Goal: Task Accomplishment & Management: Manage account settings

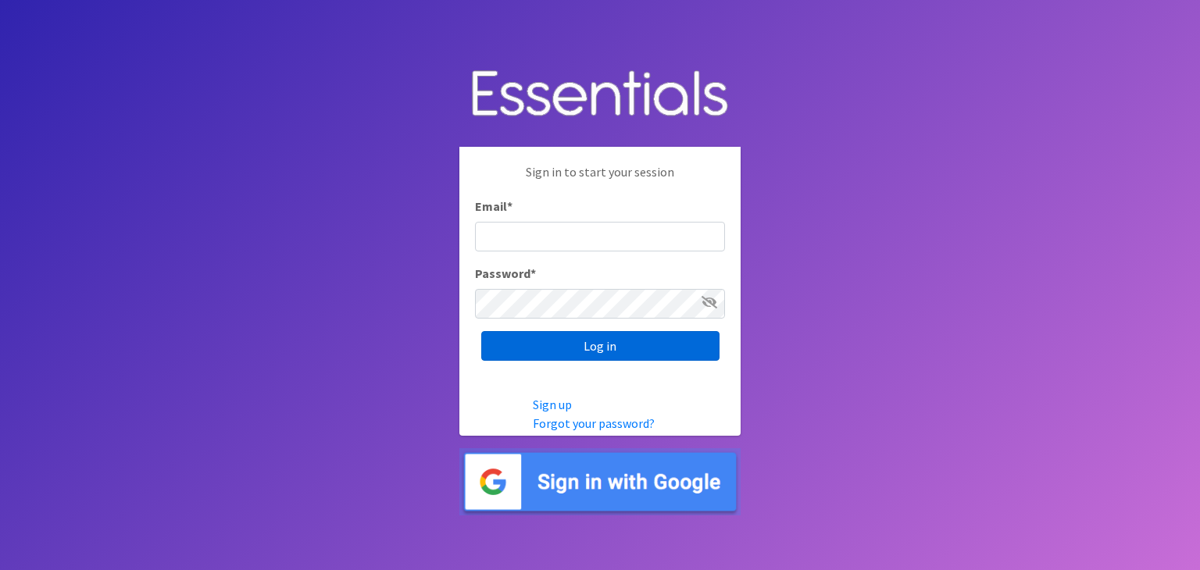
type input "[PERSON_NAME][EMAIL_ADDRESS][DOMAIN_NAME]"
click at [615, 348] on input "Log in" at bounding box center [600, 346] width 238 height 30
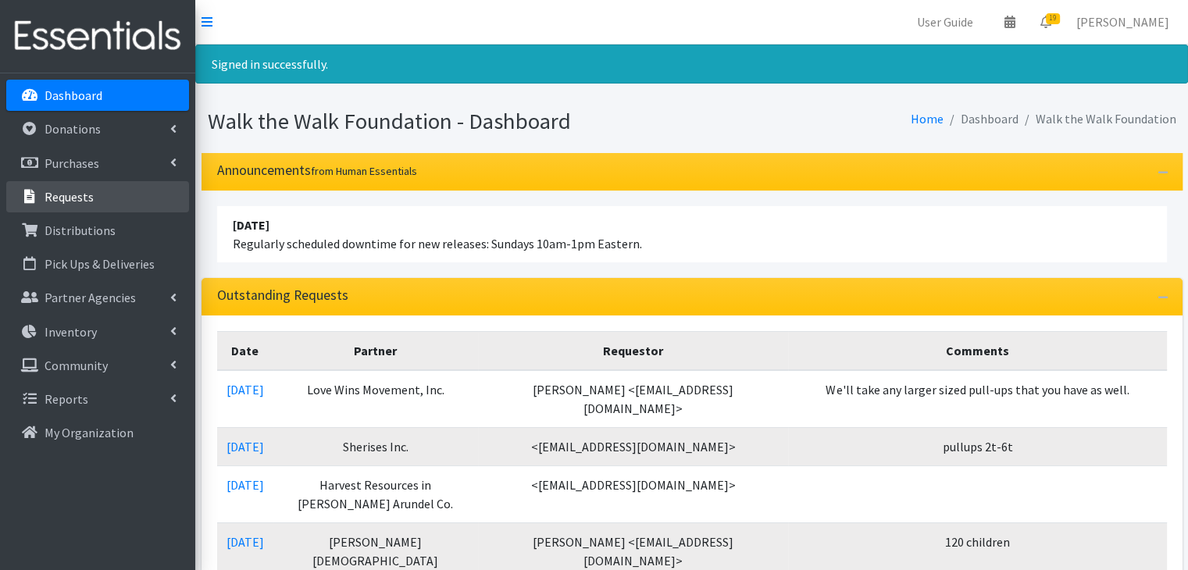
click at [90, 203] on p "Requests" at bounding box center [69, 197] width 49 height 16
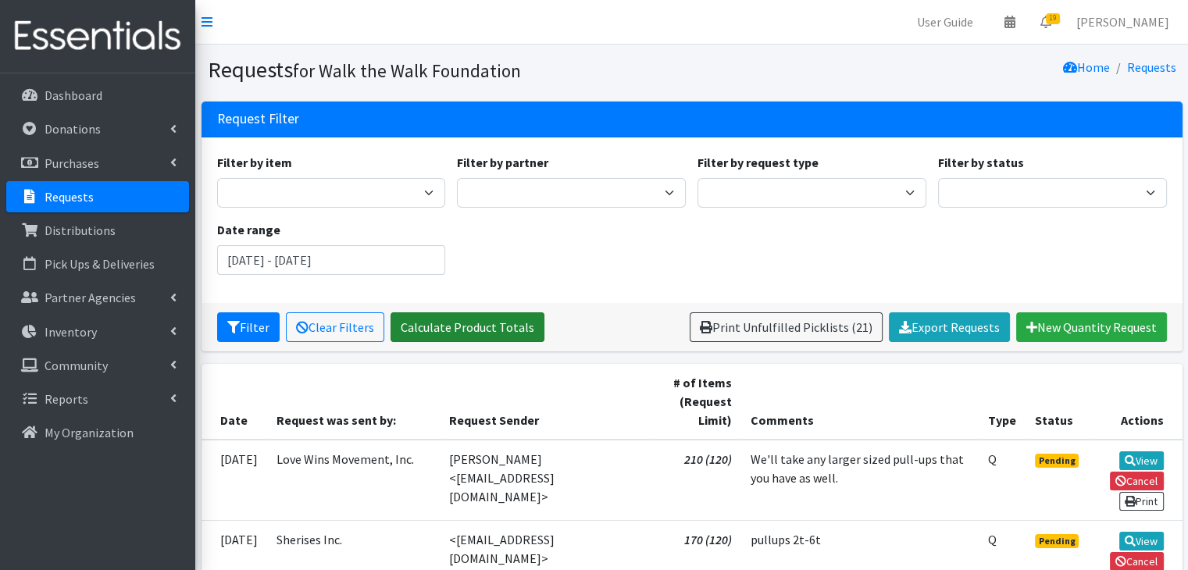
click at [479, 326] on link "Calculate Product Totals" at bounding box center [467, 327] width 154 height 30
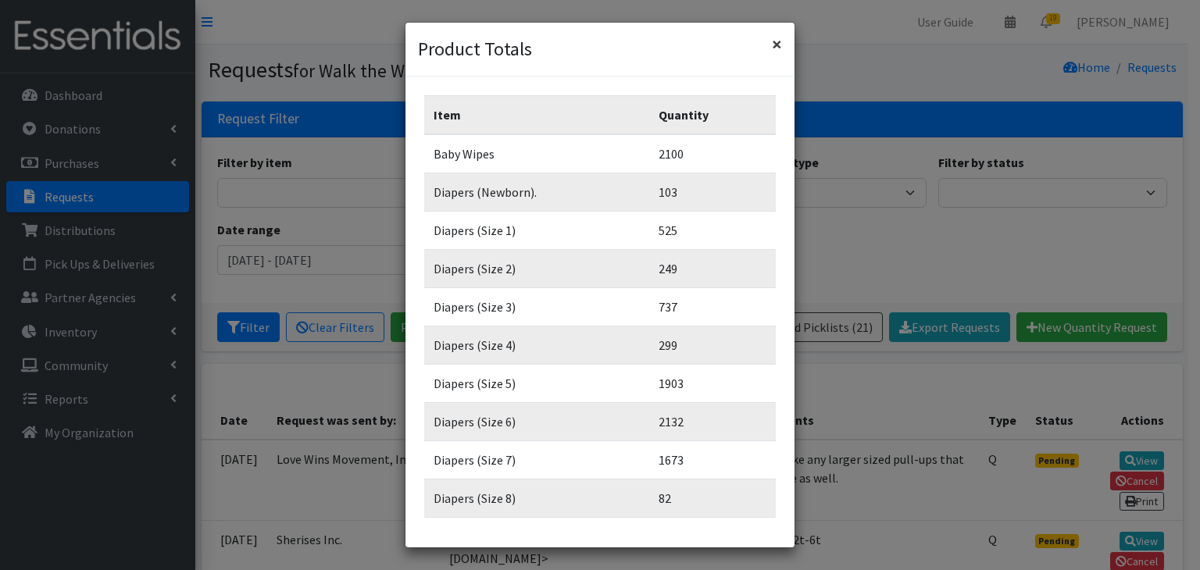
click at [779, 41] on span "×" at bounding box center [777, 44] width 10 height 24
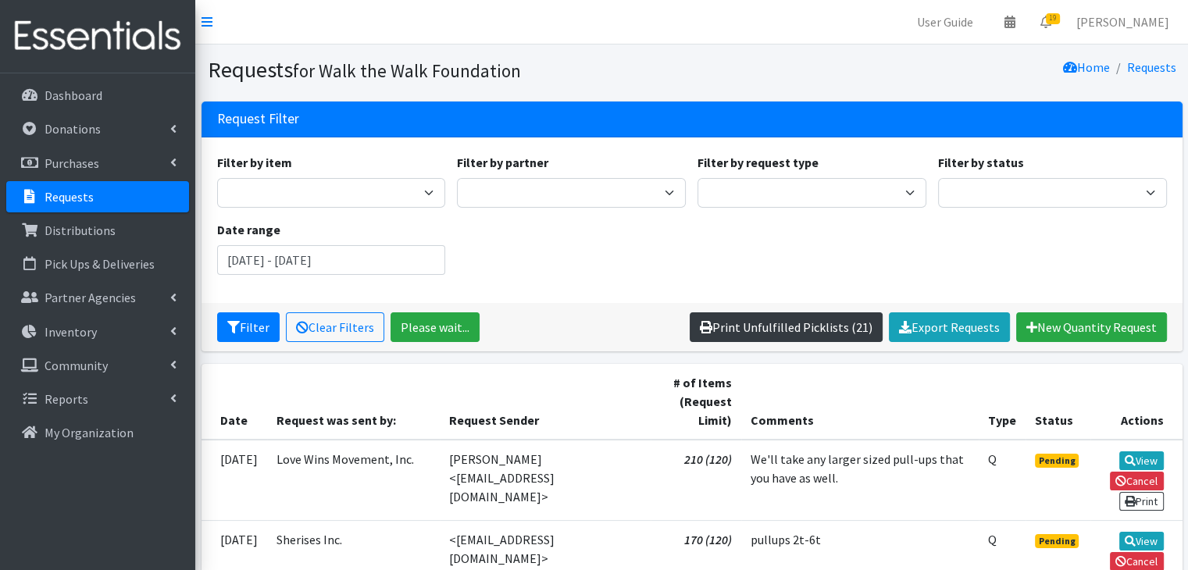
click at [776, 333] on link "Print Unfulfilled Picklists (21)" at bounding box center [786, 327] width 193 height 30
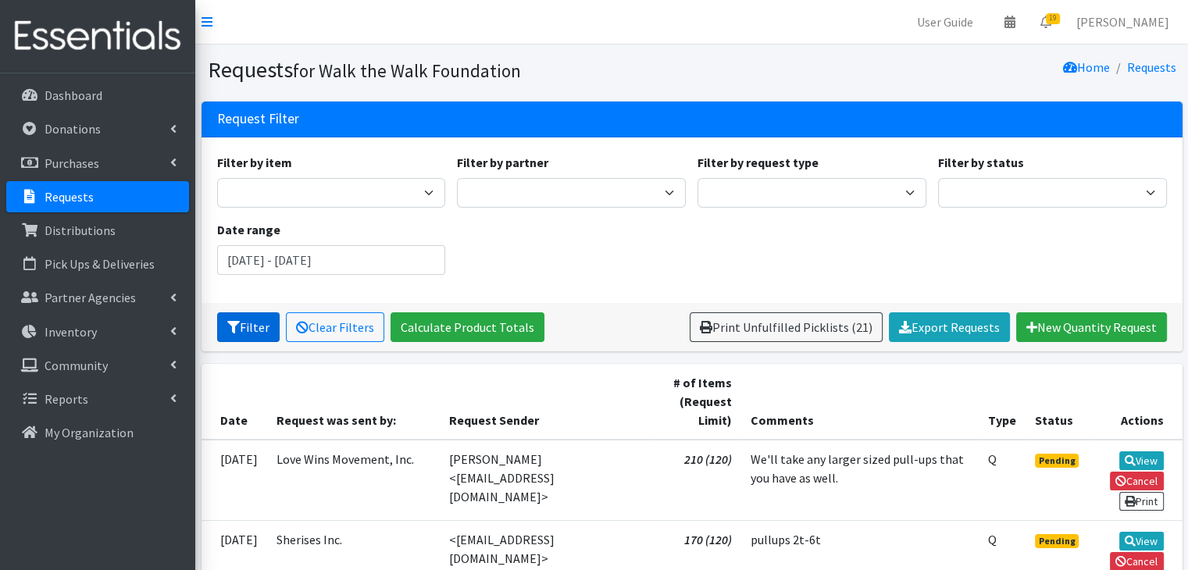
click at [237, 333] on button "Filter" at bounding box center [248, 327] width 62 height 30
click at [901, 186] on select "Quantity Individual Child" at bounding box center [811, 193] width 229 height 30
click at [1004, 191] on select "Pending Started Fulfilled Discarded" at bounding box center [1052, 193] width 229 height 30
select select "0"
click at [938, 178] on select "Pending Started Fulfilled Discarded" at bounding box center [1052, 193] width 229 height 30
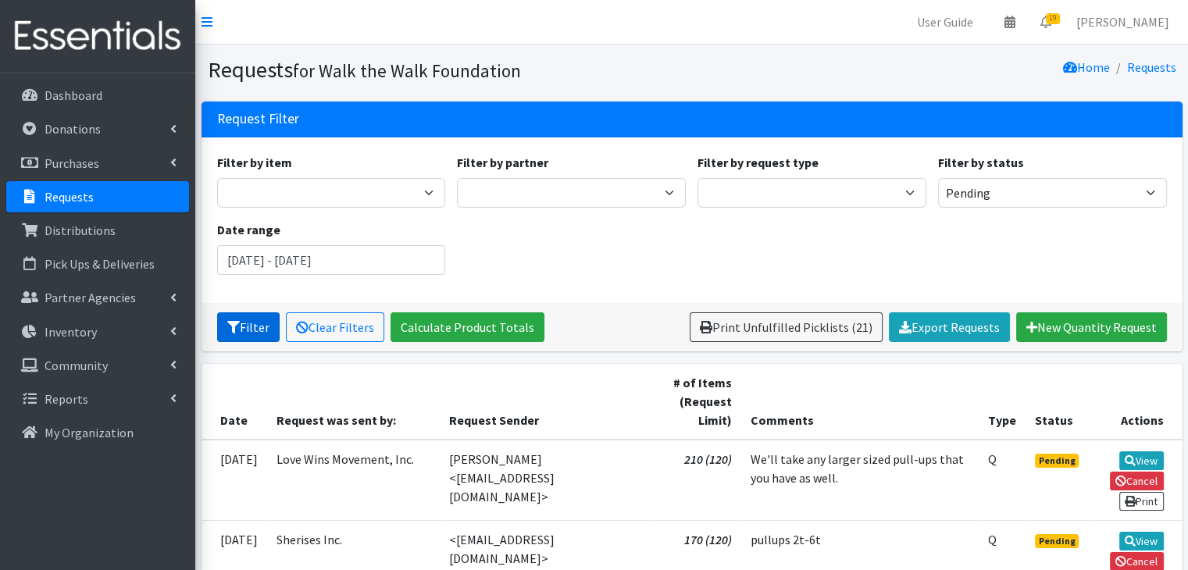
click at [234, 329] on icon "submit" at bounding box center [233, 327] width 12 height 12
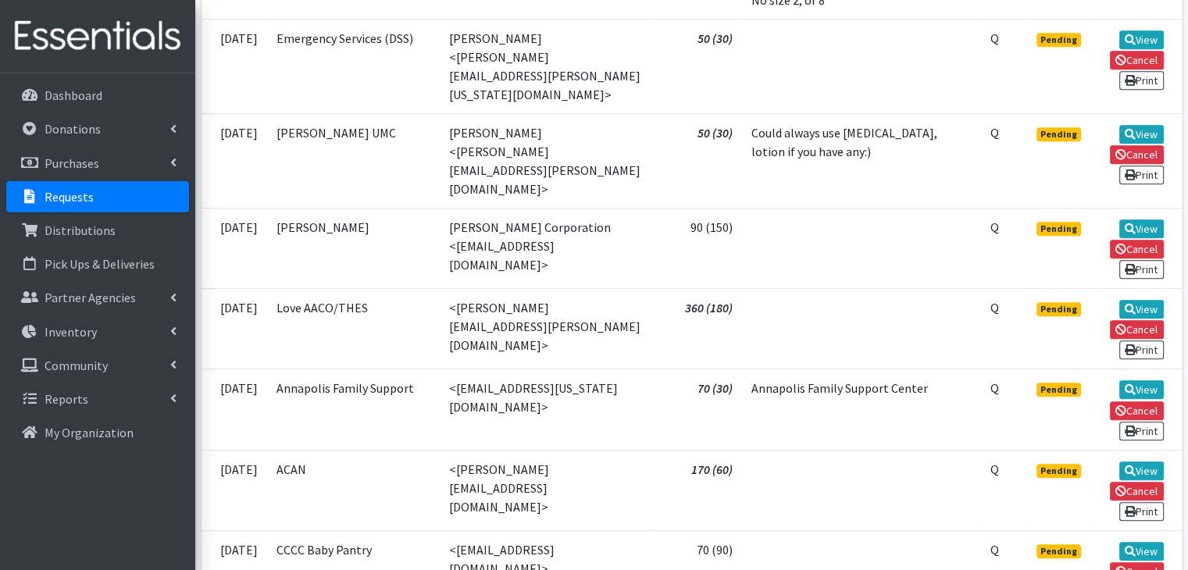
scroll to position [1478, 0]
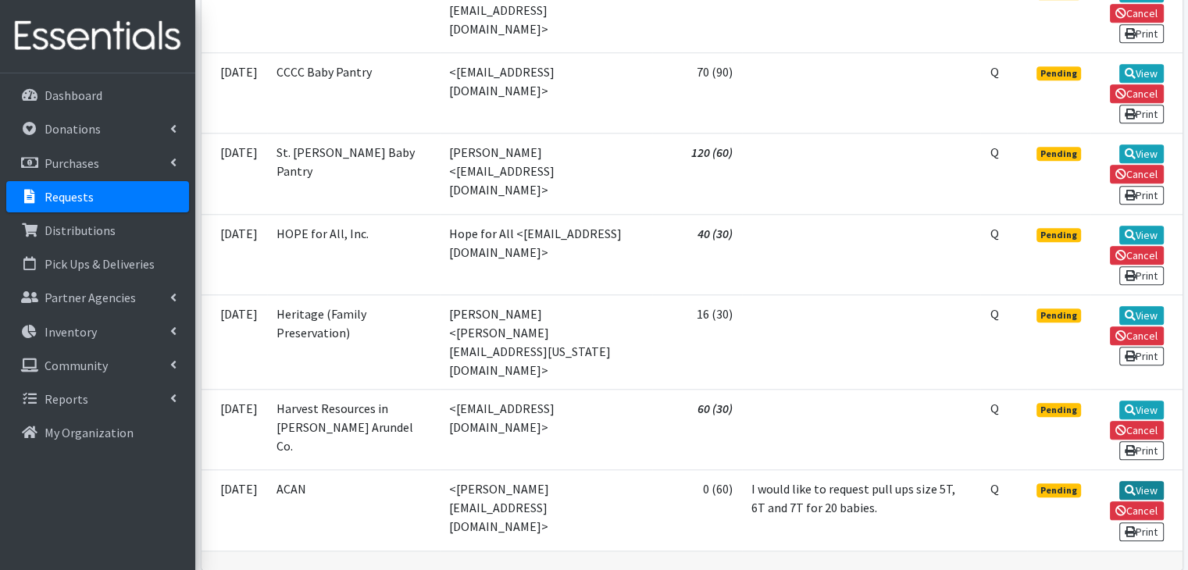
click at [1134, 481] on link "View" at bounding box center [1141, 490] width 45 height 19
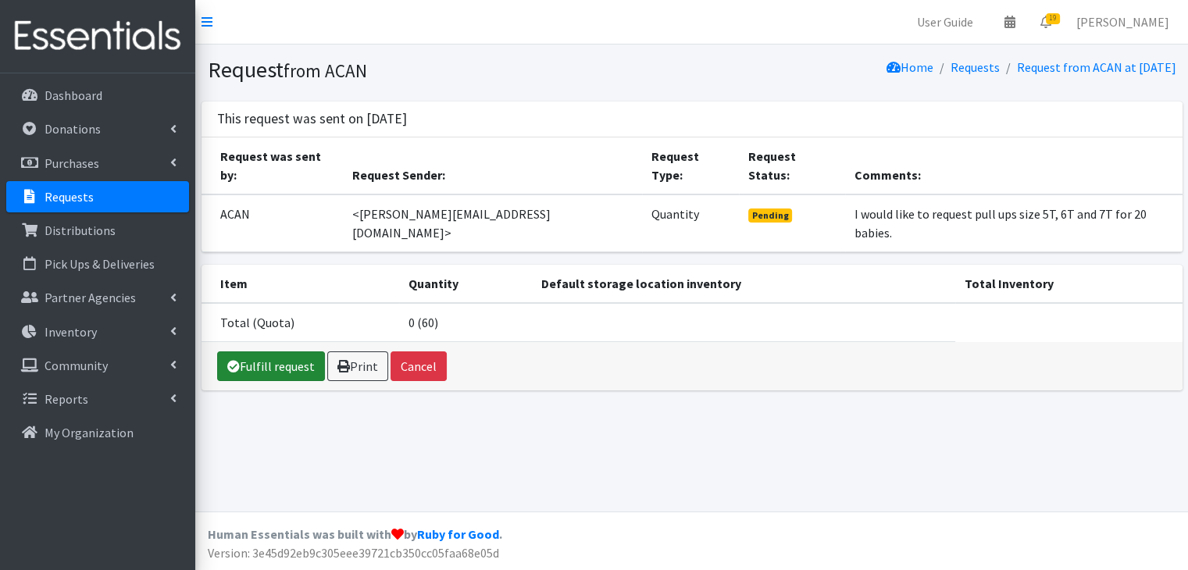
click at [293, 351] on link "Fulfill request" at bounding box center [271, 366] width 108 height 30
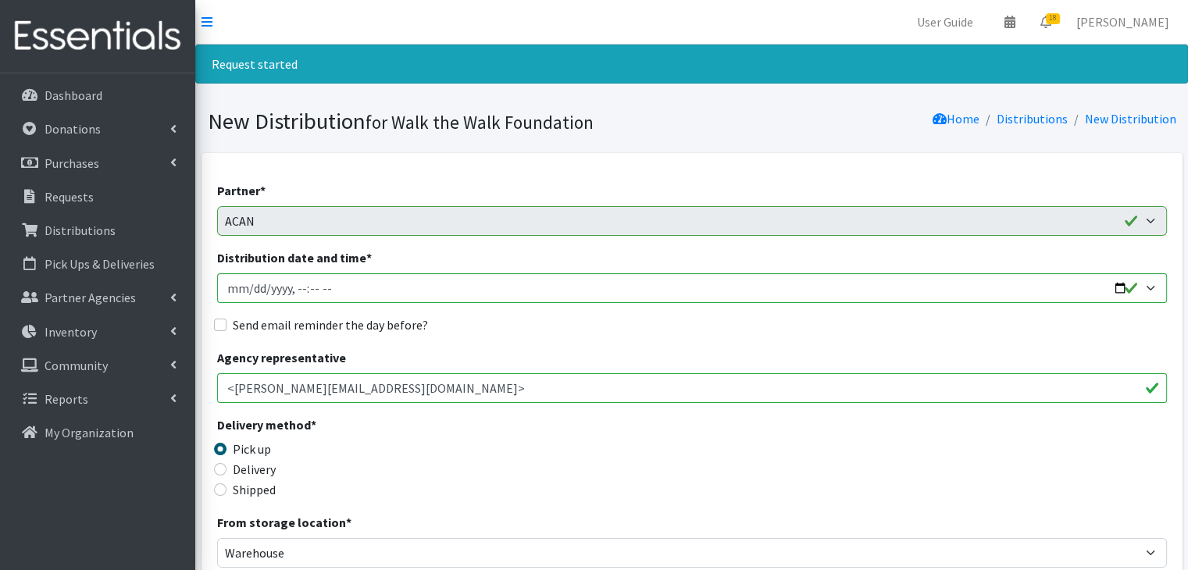
scroll to position [369, 0]
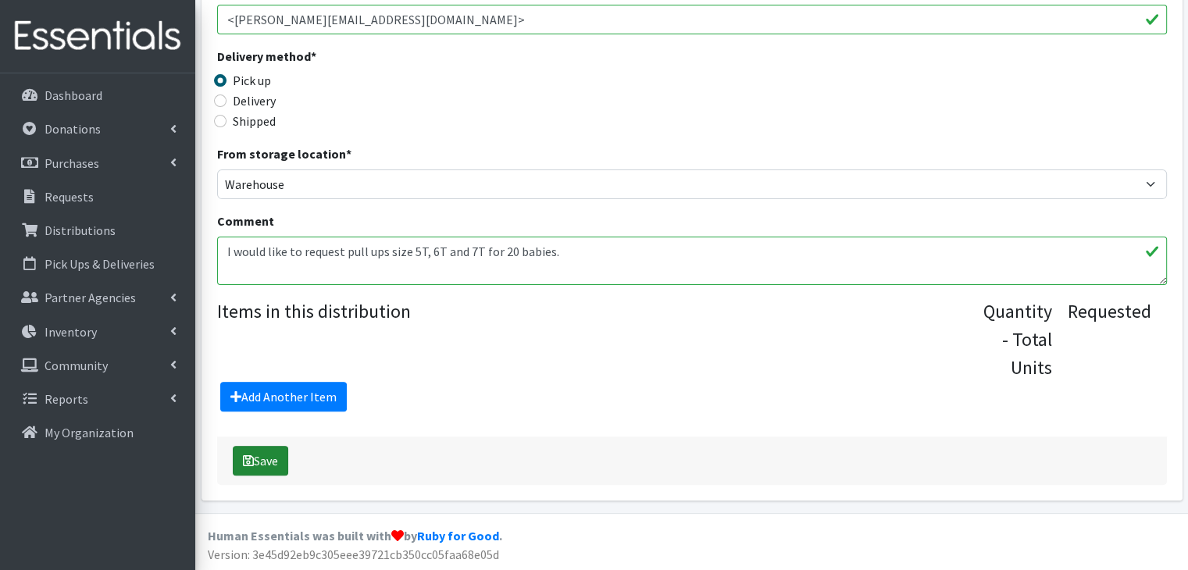
click at [251, 465] on button "Save" at bounding box center [260, 461] width 55 height 30
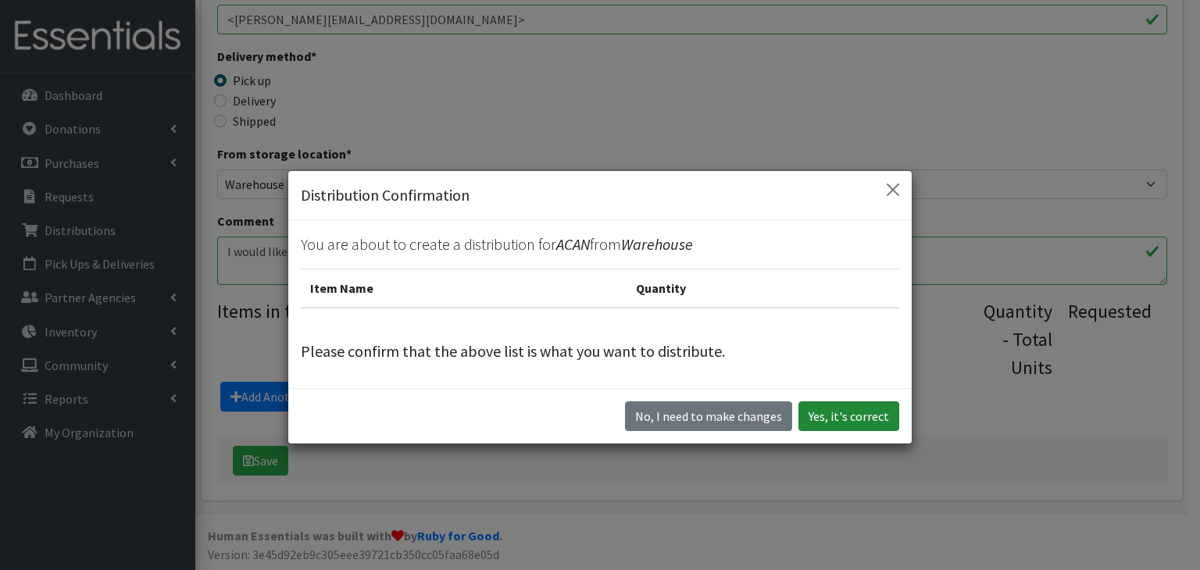
click at [847, 415] on button "Yes, it's correct" at bounding box center [848, 416] width 101 height 30
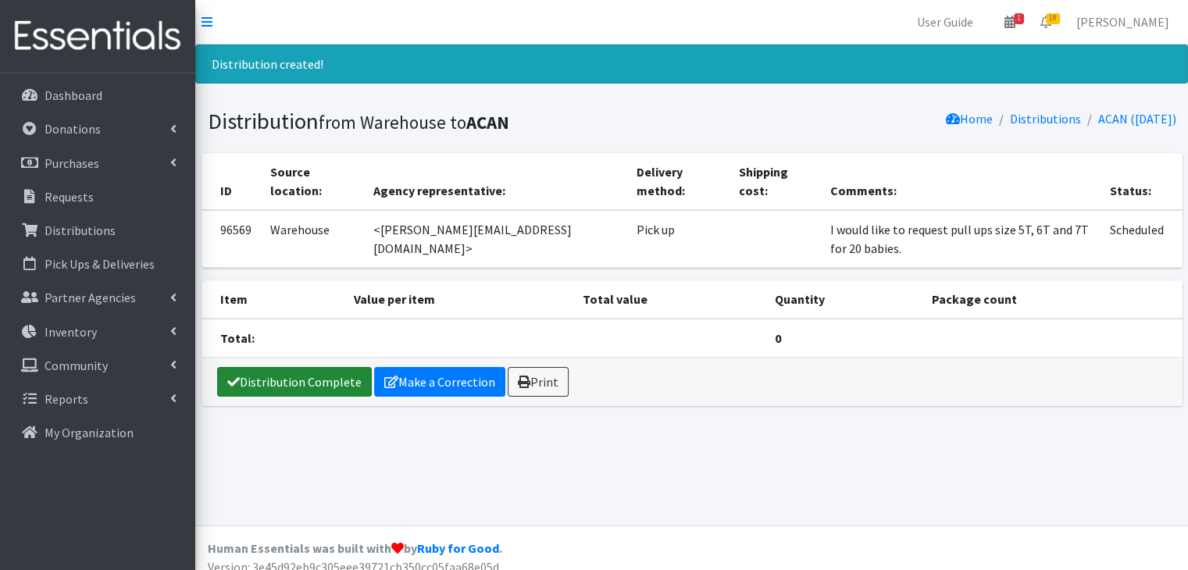
click at [322, 367] on link "Distribution Complete" at bounding box center [294, 382] width 155 height 30
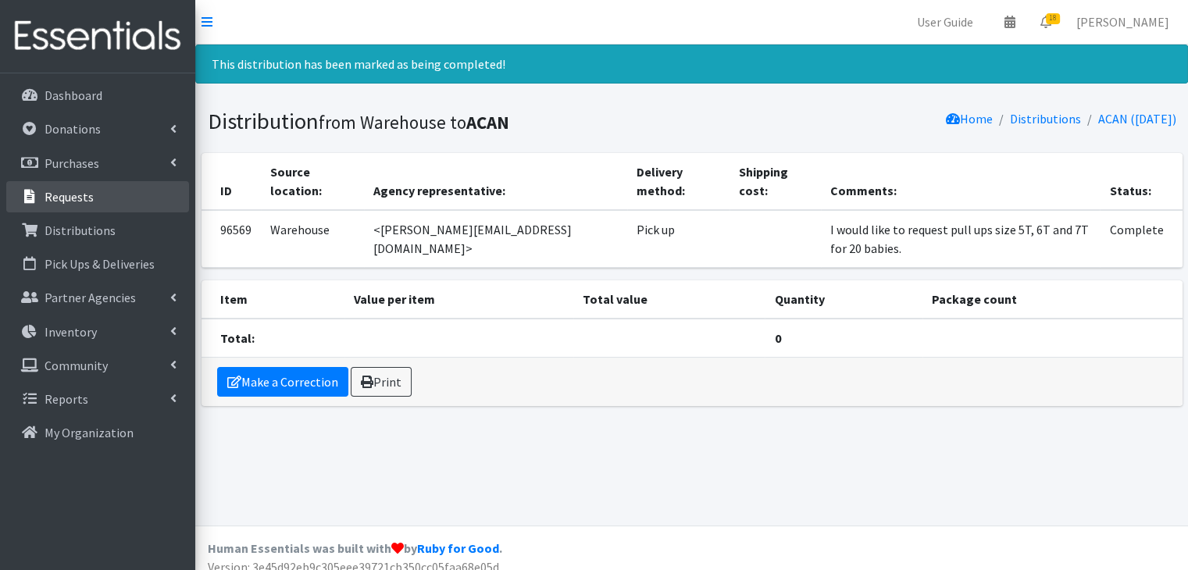
click at [82, 192] on p "Requests" at bounding box center [69, 197] width 49 height 16
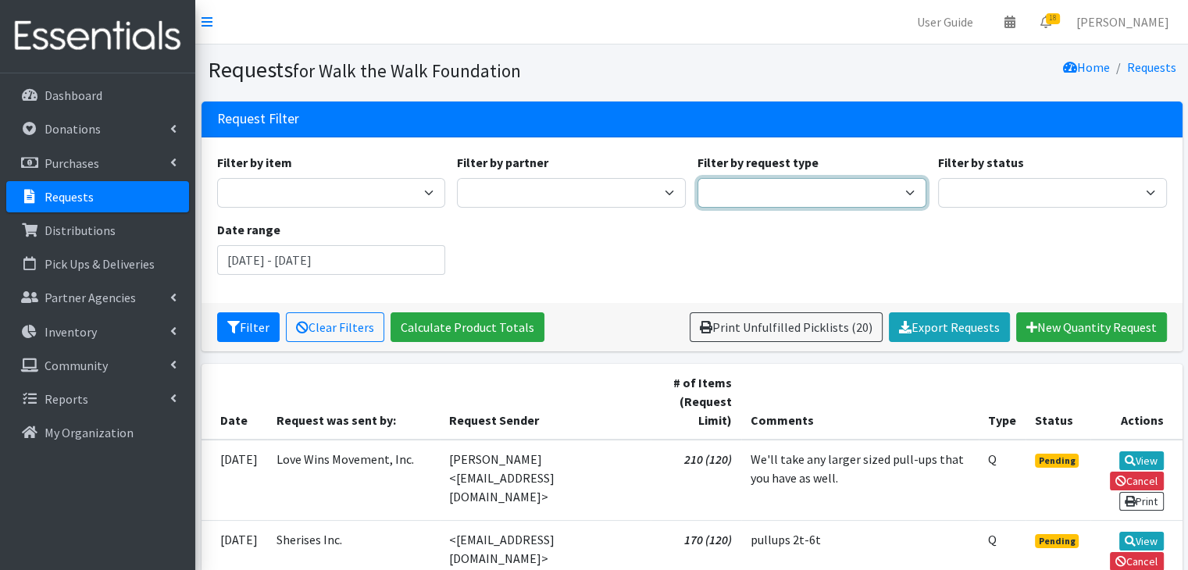
click at [756, 199] on select "Quantity Individual Child" at bounding box center [811, 193] width 229 height 30
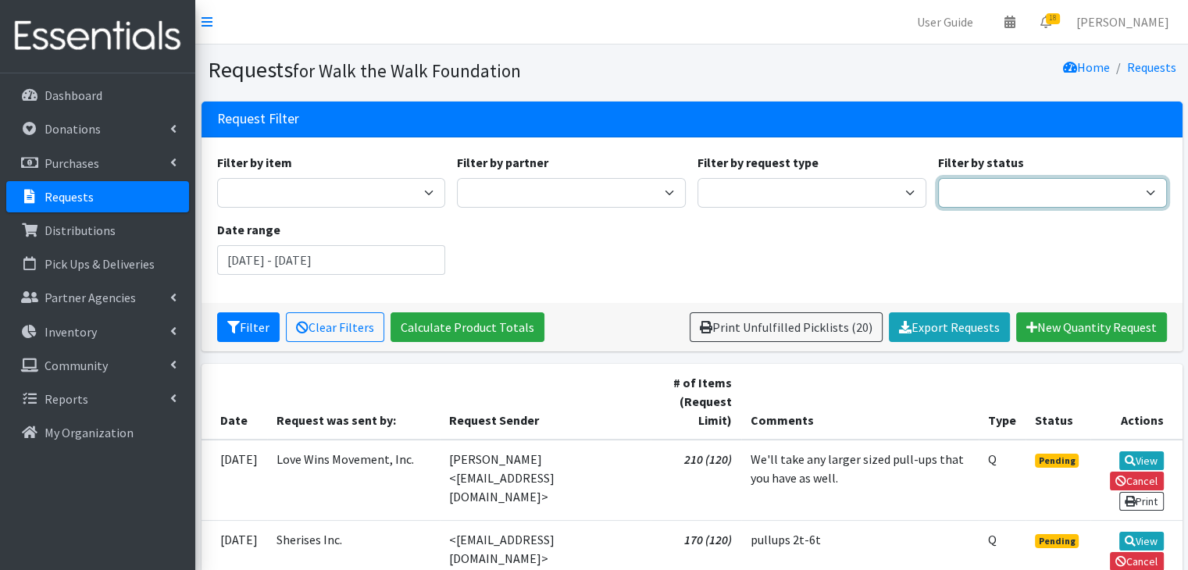
click at [996, 193] on select "Pending Started Fulfilled Discarded" at bounding box center [1052, 193] width 229 height 30
select select "0"
click at [938, 178] on select "Pending Started Fulfilled Discarded" at bounding box center [1052, 193] width 229 height 30
click at [250, 329] on button "Filter" at bounding box center [248, 327] width 62 height 30
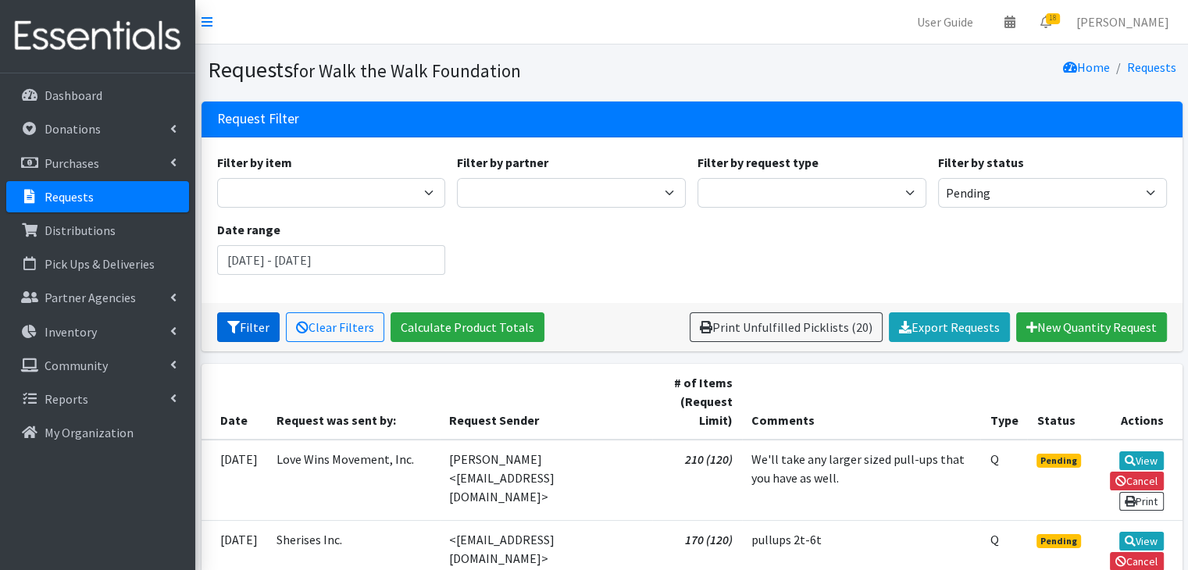
click at [250, 329] on button "Filter" at bounding box center [248, 327] width 62 height 30
click at [381, 263] on input "July 14, 2025 - October 14, 2025" at bounding box center [331, 260] width 229 height 30
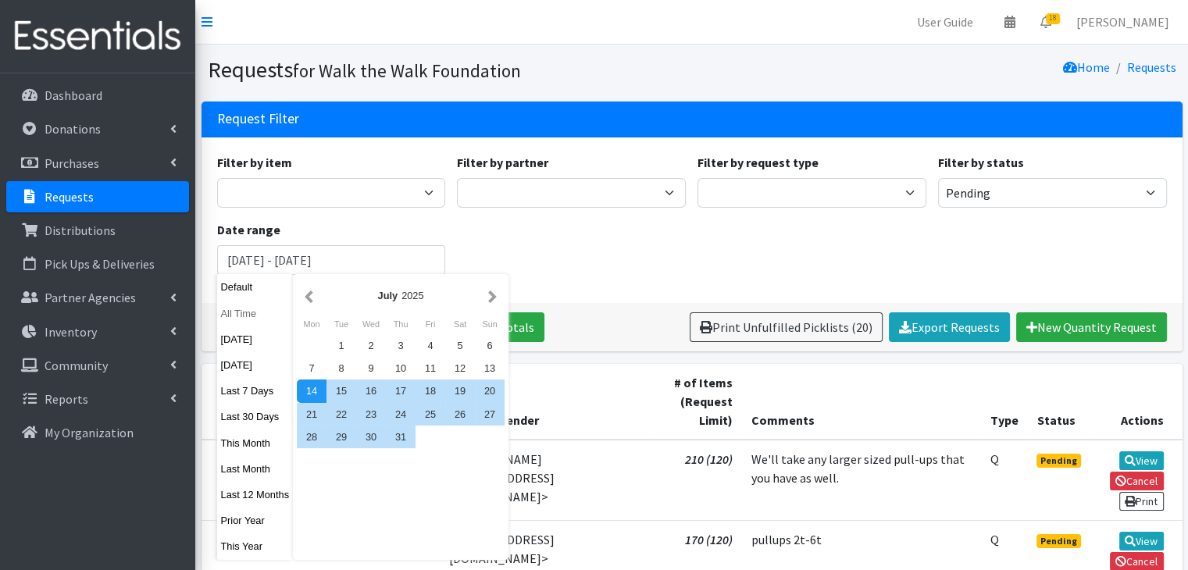
click at [240, 316] on button "All Time" at bounding box center [255, 313] width 77 height 23
type input "September 14, 1925 - September 14, 2026"
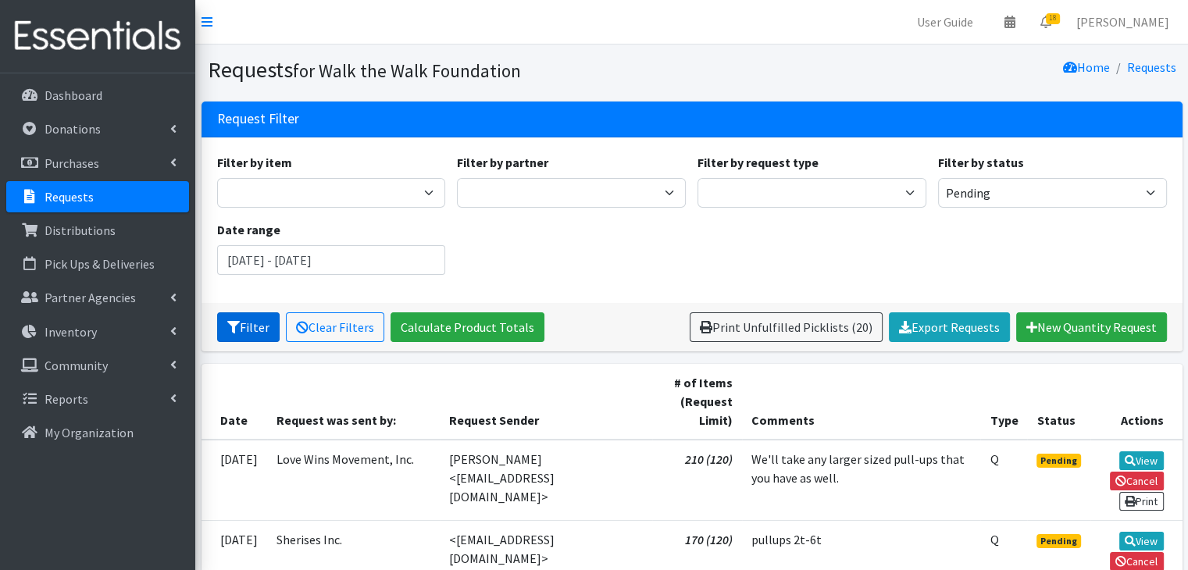
click at [240, 316] on button "Filter" at bounding box center [248, 327] width 62 height 30
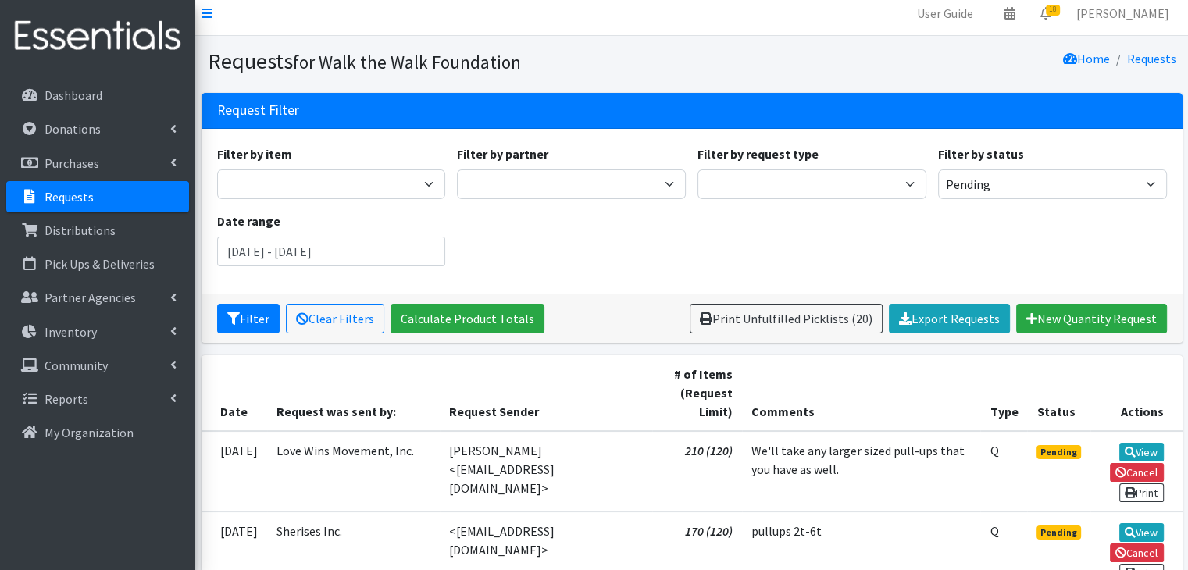
scroll to position [3, 0]
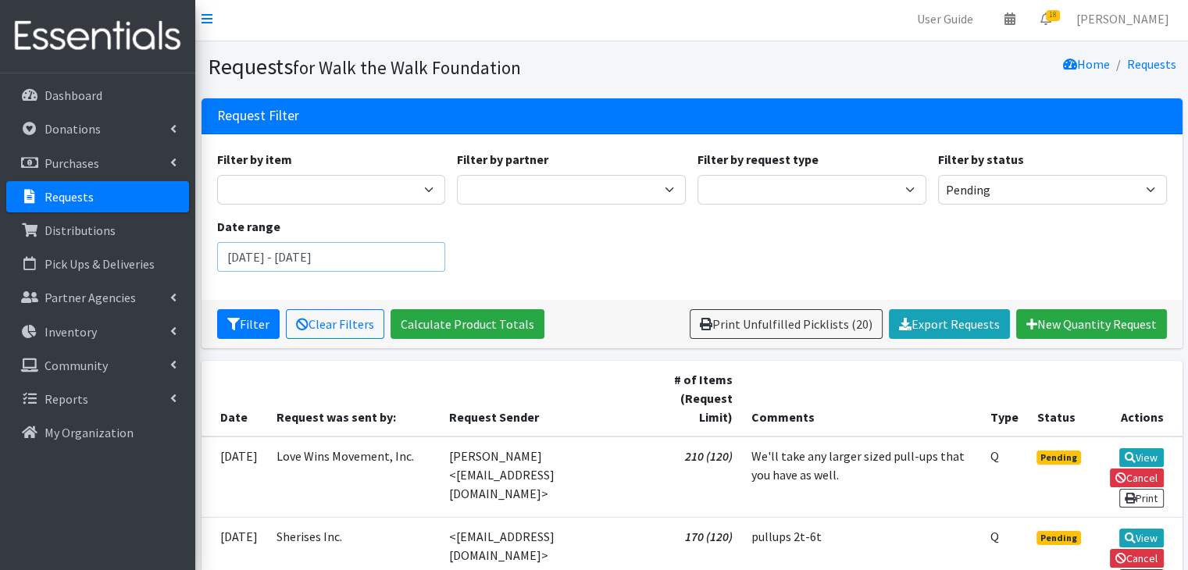
click at [408, 260] on input "[DATE] - [DATE]" at bounding box center [331, 257] width 229 height 30
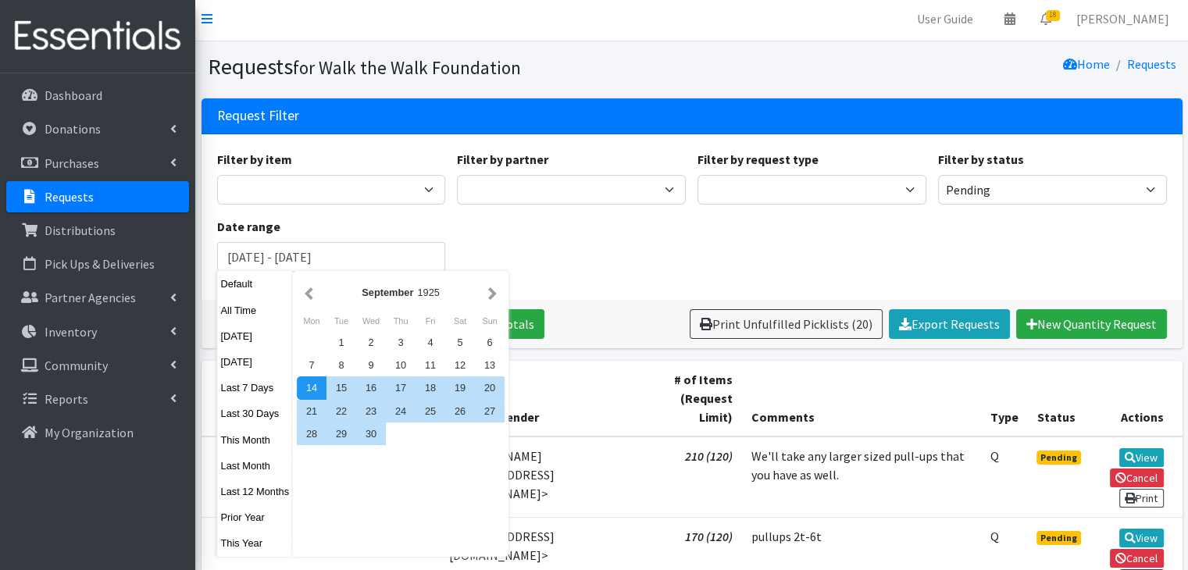
click at [522, 249] on div "Filter by item Baby Wipes Diapers (Newborn) Diapers (Newborn). Diapers (Size 1)…" at bounding box center [691, 217] width 961 height 134
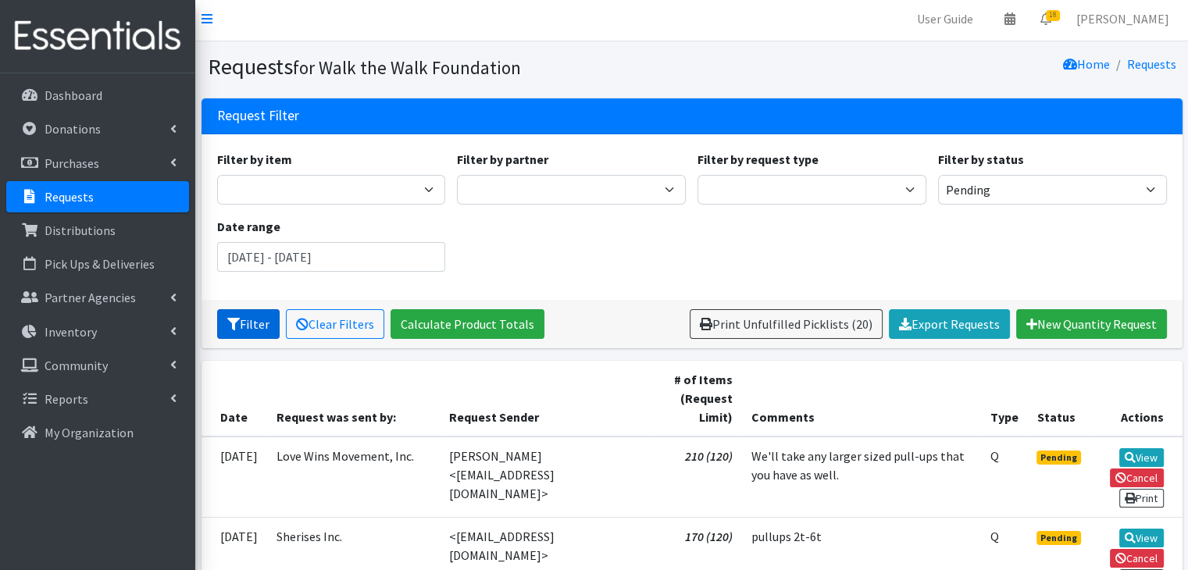
click at [244, 326] on button "Filter" at bounding box center [248, 324] width 62 height 30
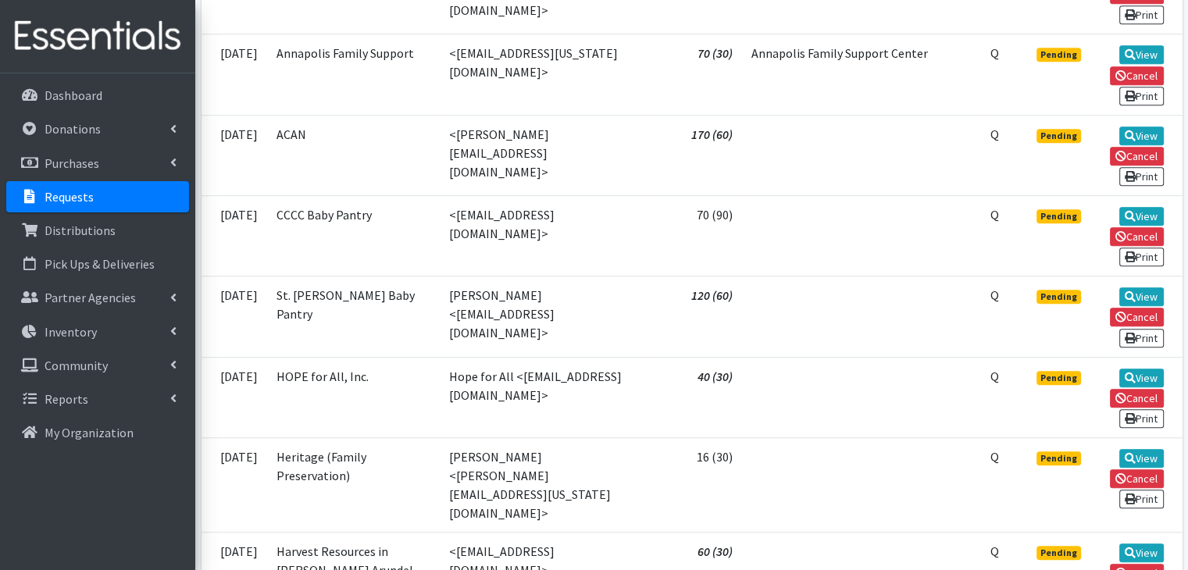
scroll to position [1400, 0]
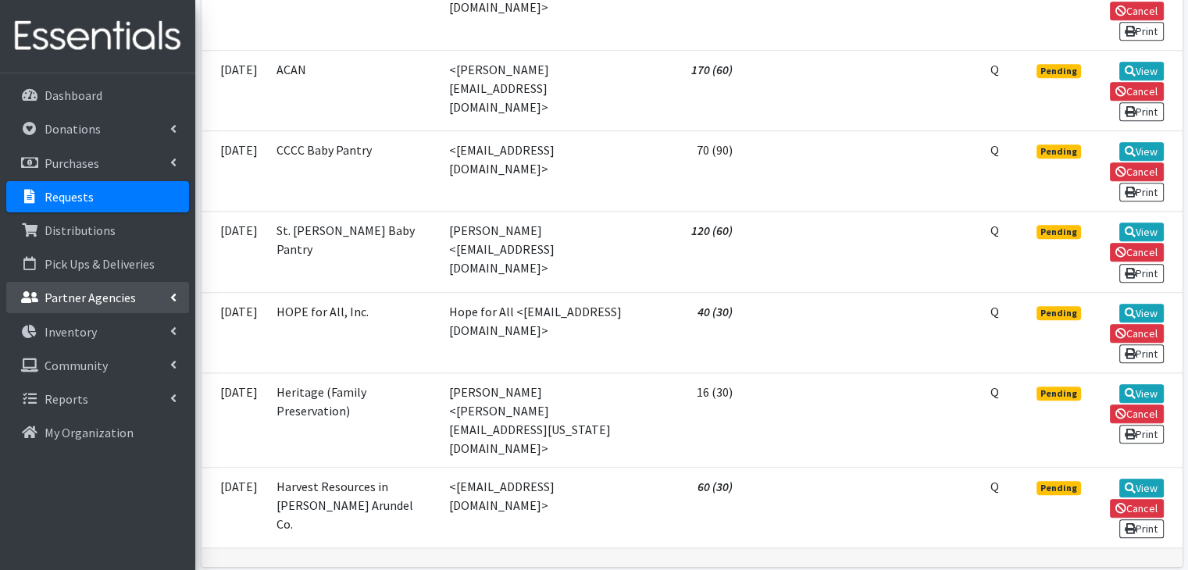
click at [83, 304] on p "Partner Agencies" at bounding box center [90, 298] width 91 height 16
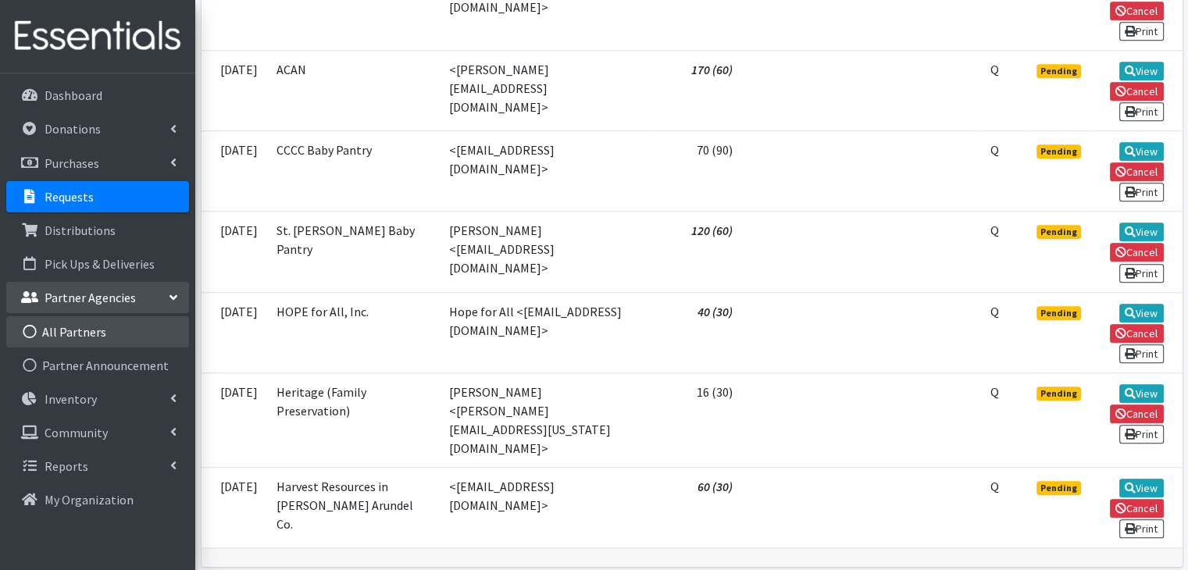
click at [96, 326] on link "All Partners" at bounding box center [97, 331] width 183 height 31
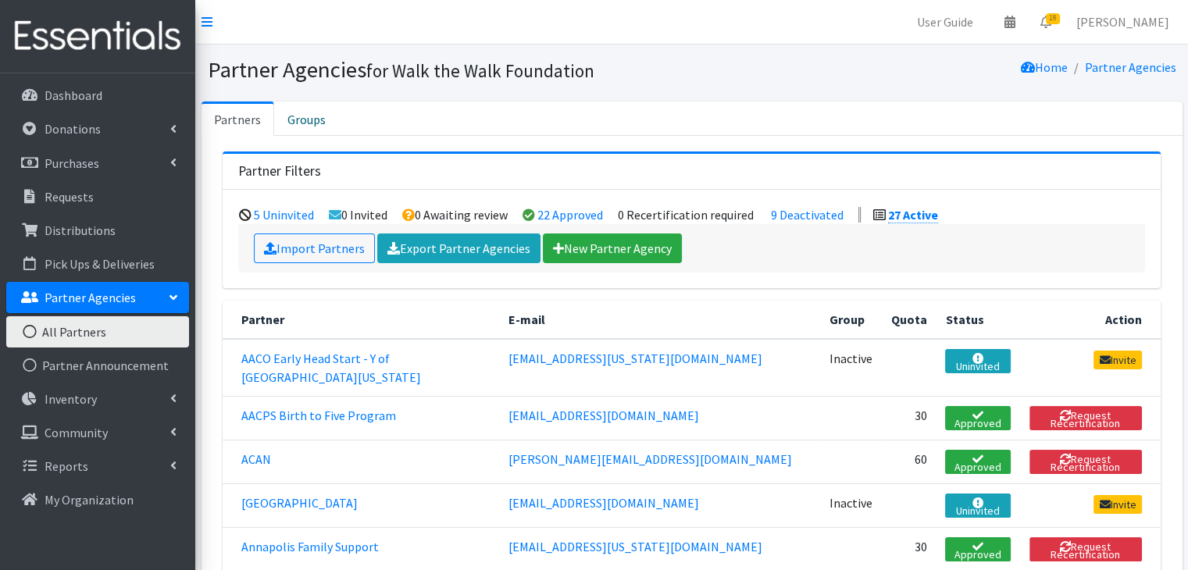
click at [1186, 75] on section "Partner Agencies for Walk the Walk Foundation Home Partner Agencies" at bounding box center [691, 73] width 993 height 57
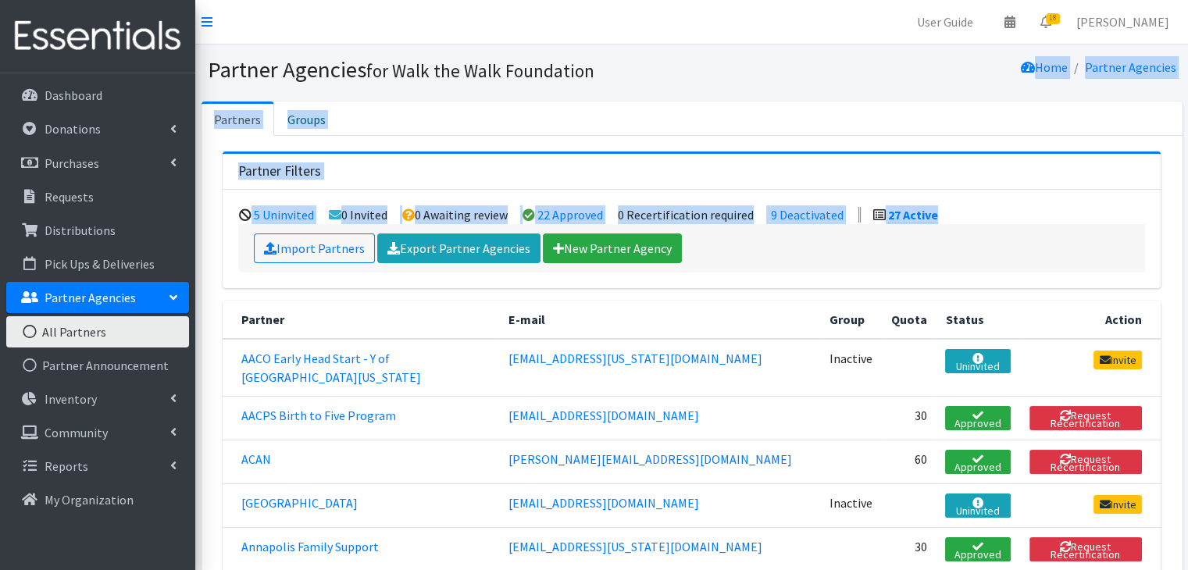
drag, startPoint x: 1187, startPoint y: 74, endPoint x: 1199, endPoint y: 212, distance: 138.0
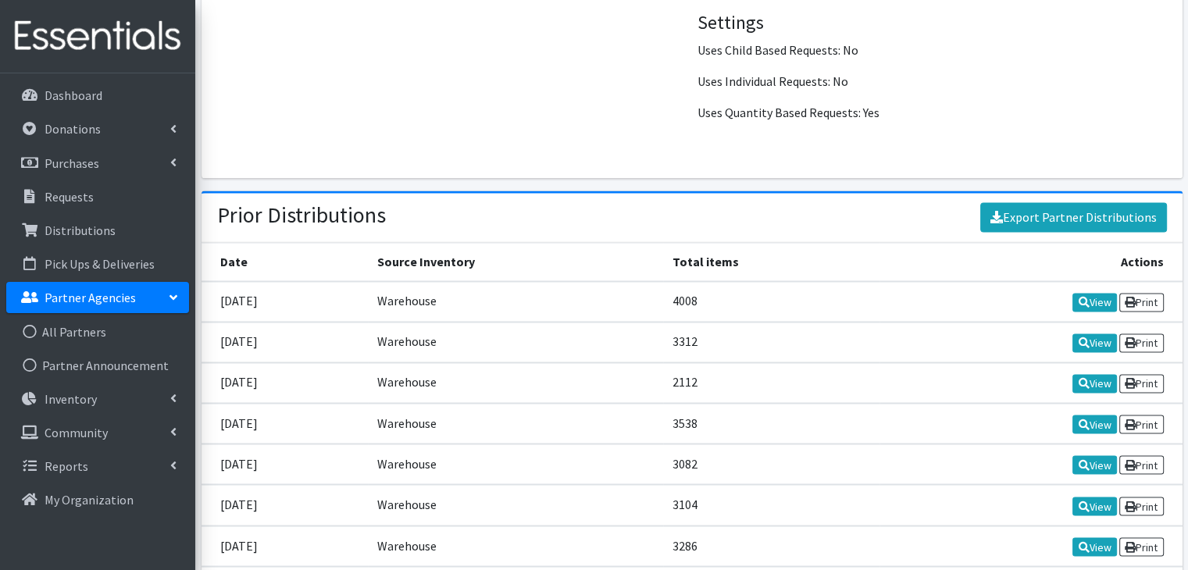
scroll to position [2558, 0]
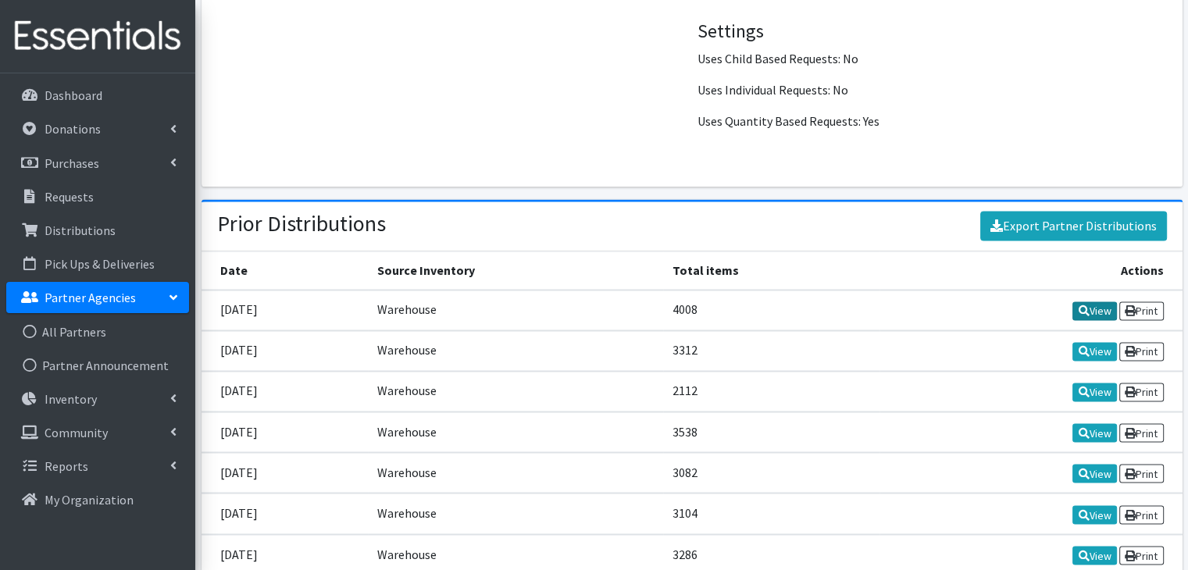
click at [1084, 305] on icon at bounding box center [1083, 310] width 11 height 11
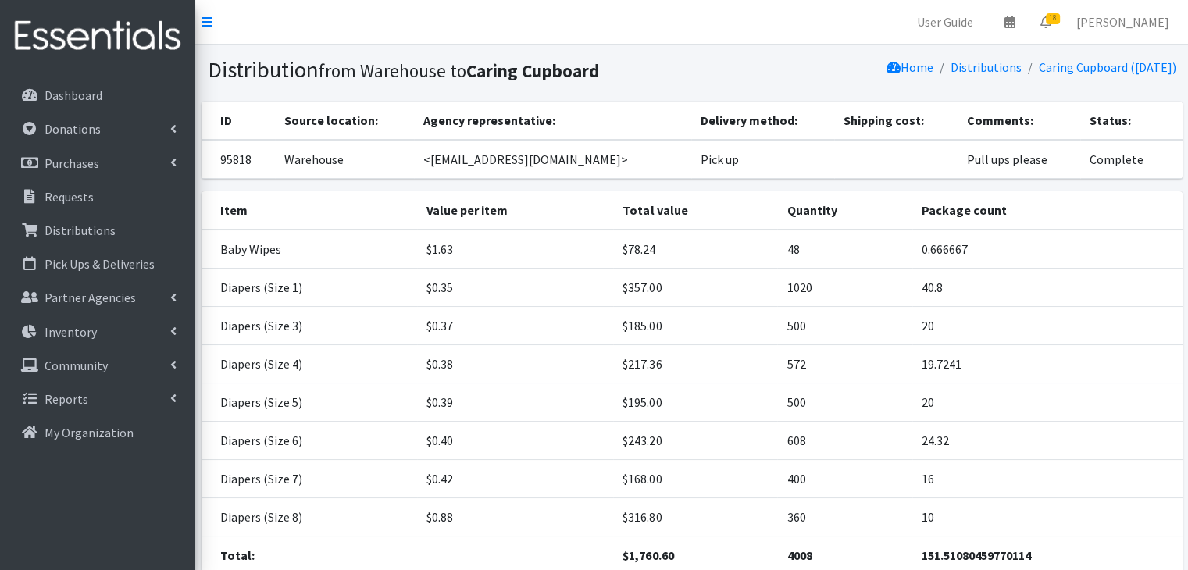
scroll to position [122, 0]
